Goal: Task Accomplishment & Management: Use online tool/utility

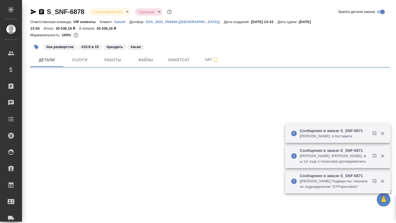
select select "RU"
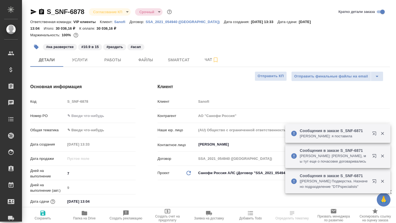
type textarea "x"
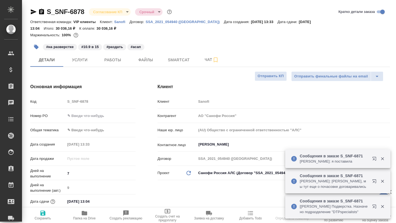
type textarea "x"
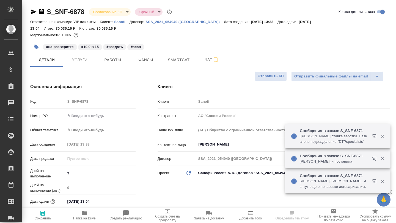
type input "[PERSON_NAME]"
type input "Комаров Роман"
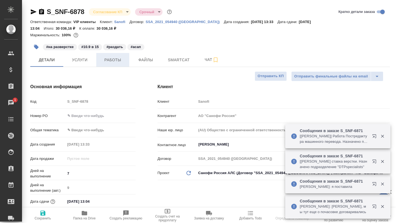
click at [120, 60] on span "Работы" at bounding box center [113, 60] width 26 height 7
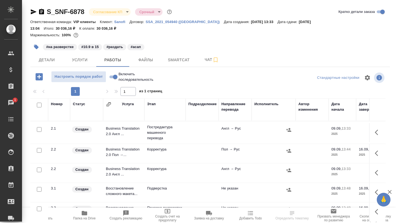
scroll to position [13, 0]
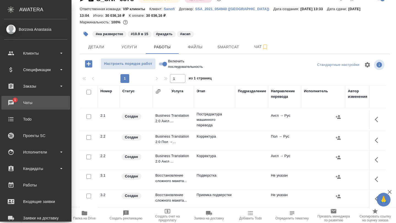
click at [14, 101] on div "Чаты" at bounding box center [35, 103] width 63 height 8
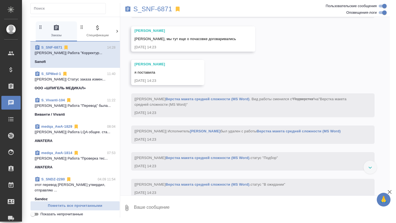
scroll to position [2203, 0]
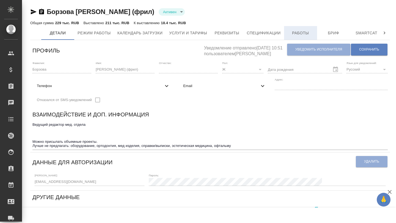
click at [303, 34] on span "Работы" at bounding box center [300, 33] width 26 height 7
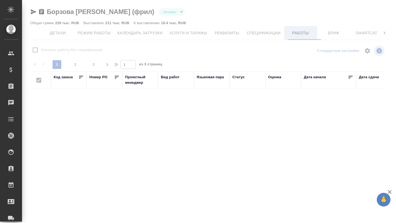
checkbox input "false"
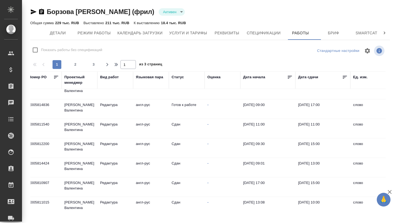
scroll to position [7, 61]
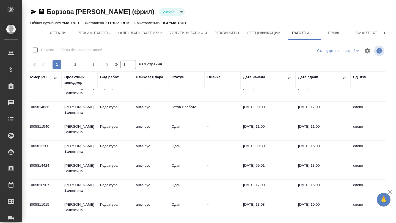
click at [242, 115] on td "20.08.2025, 09:00" at bounding box center [267, 111] width 55 height 19
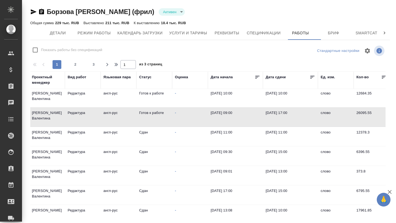
scroll to position [0, 93]
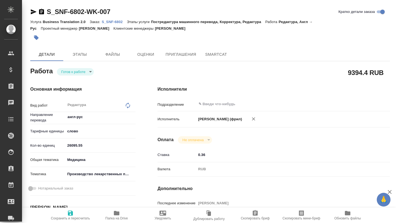
type textarea "x"
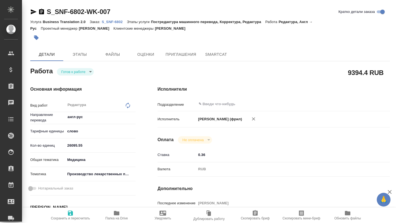
type textarea "x"
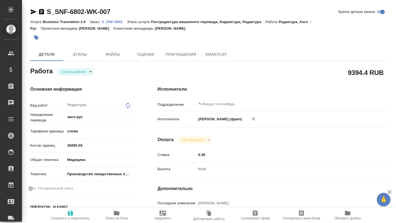
type textarea "x"
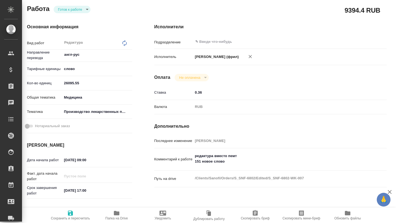
scroll to position [63, 4]
type textarea "x"
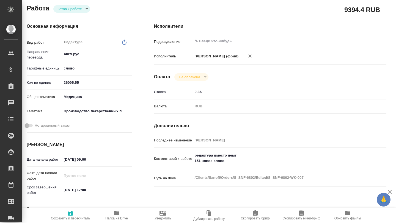
type textarea "x"
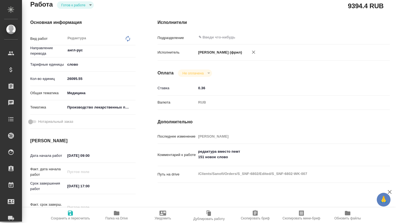
type textarea "x"
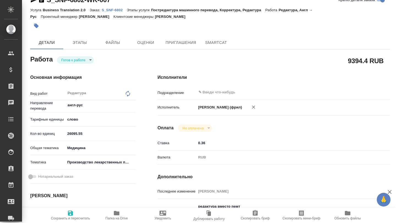
scroll to position [6, 0]
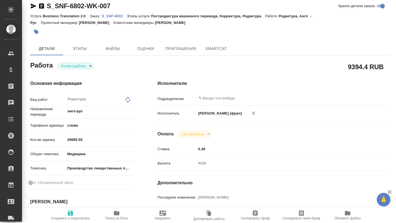
click at [118, 13] on link "S_SNF-6802" at bounding box center [114, 15] width 25 height 5
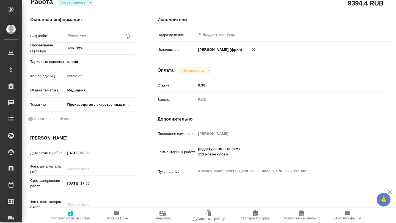
scroll to position [0, 0]
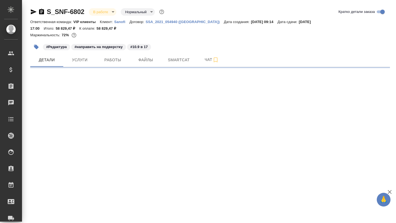
select select "RU"
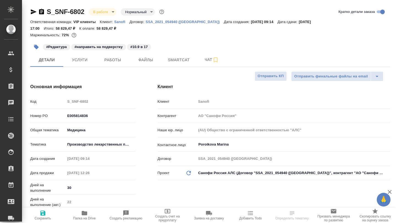
type textarea "x"
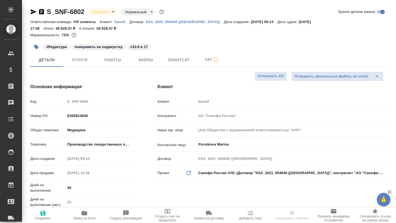
type textarea "x"
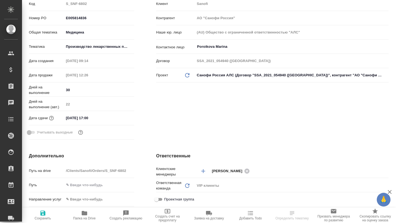
scroll to position [93, 1]
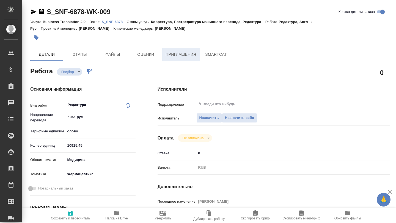
type textarea "x"
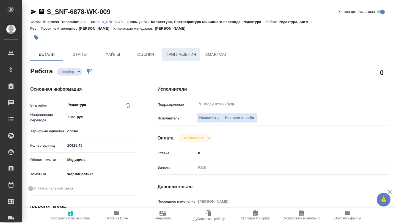
type textarea "x"
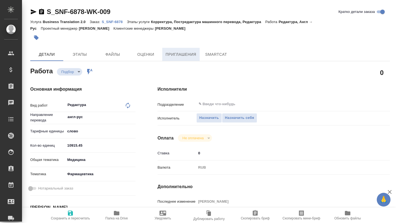
type textarea "x"
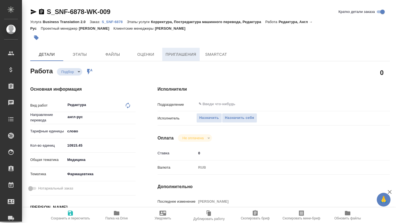
type textarea "x"
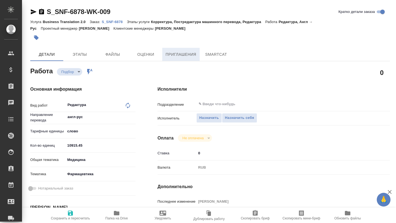
type textarea "x"
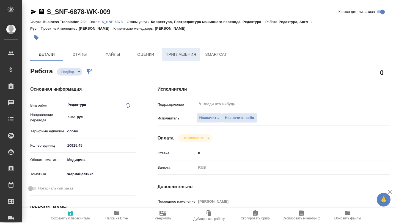
type textarea "x"
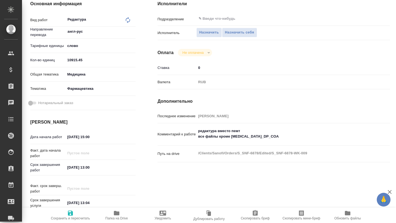
type textarea "x"
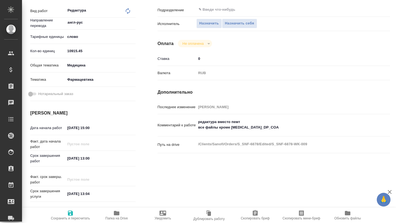
type textarea "x"
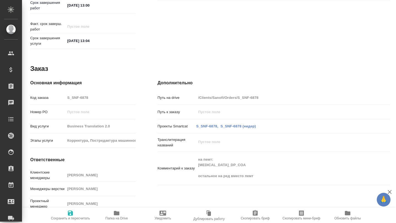
scroll to position [248, 0]
click at [119, 214] on icon "button" at bounding box center [116, 213] width 5 height 4
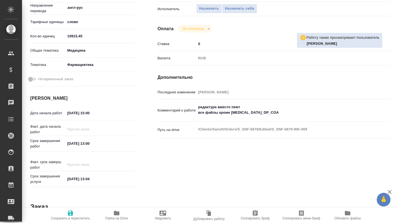
scroll to position [0, 0]
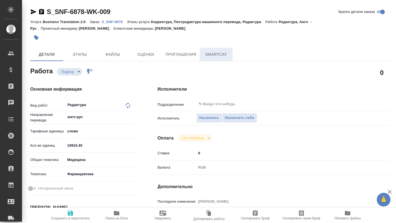
click at [214, 57] on span "SmartCat" at bounding box center [216, 54] width 26 height 7
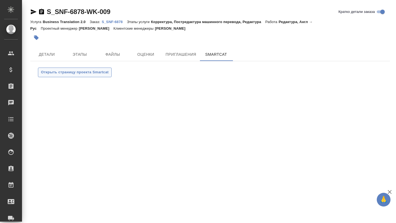
click at [94, 70] on span "Открыть страницу проекта Smartcat" at bounding box center [75, 72] width 68 height 6
